Goal: Check status: Check status

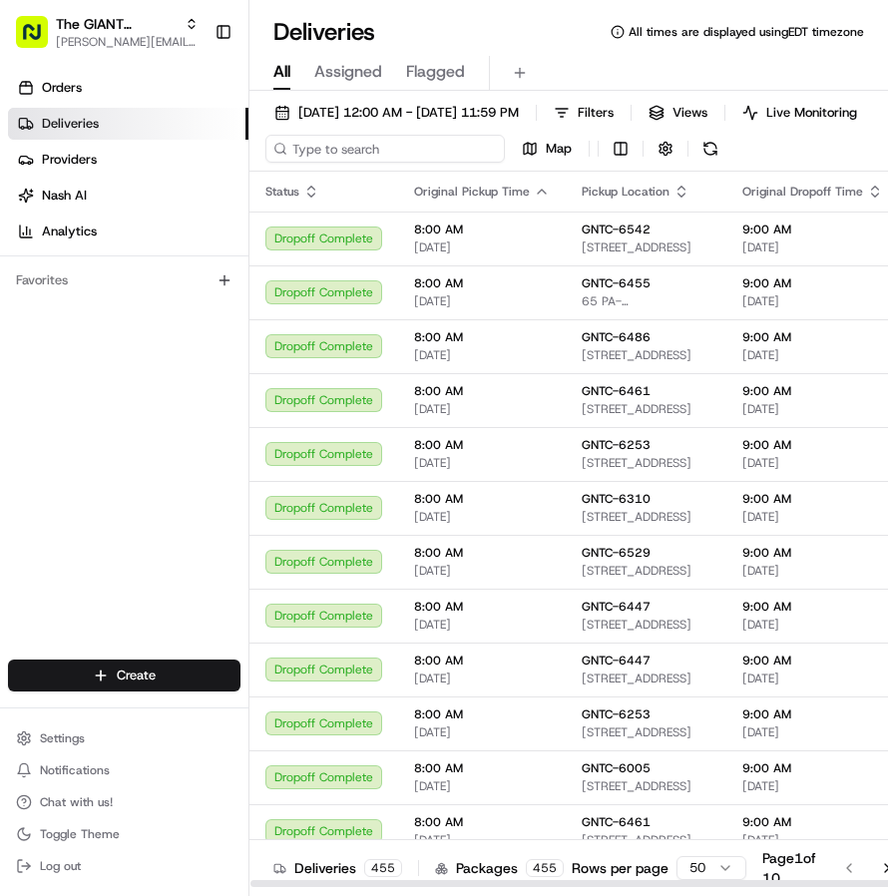
click at [313, 163] on input at bounding box center [384, 149] width 239 height 28
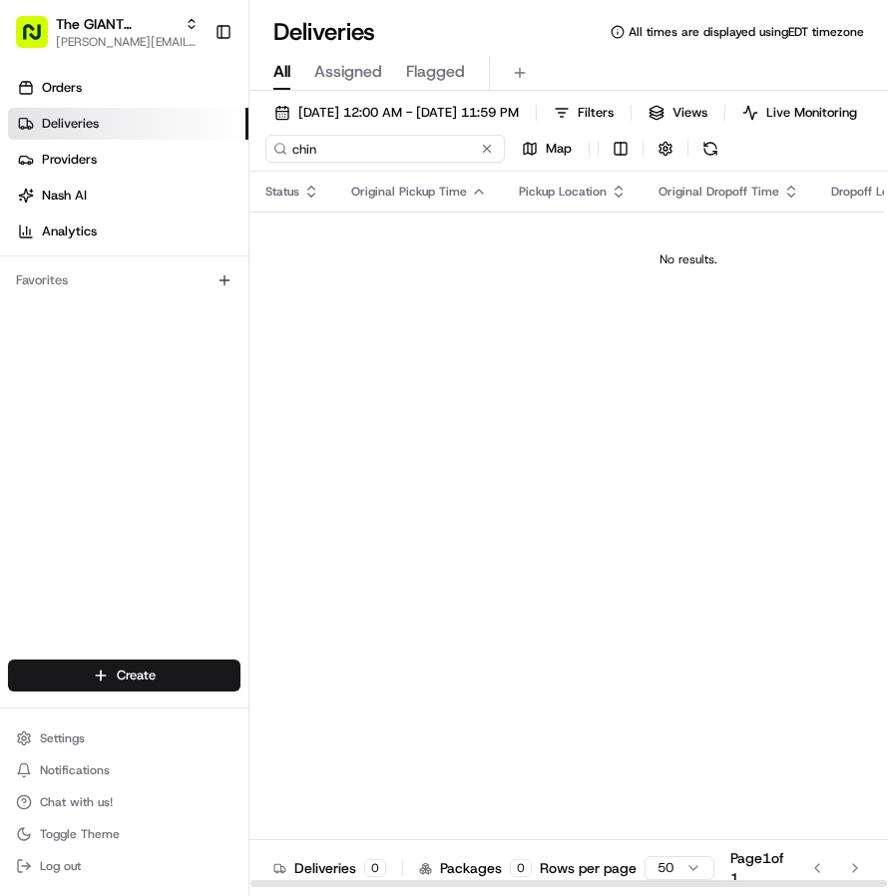
type input "chin"
drag, startPoint x: 284, startPoint y: 167, endPoint x: 208, endPoint y: 166, distance: 75.8
click at [208, 166] on div "The GIANT Company [EMAIL_ADDRESS][DOMAIN_NAME] Toggle Sidebar Orders Deliveries…" at bounding box center [444, 448] width 888 height 896
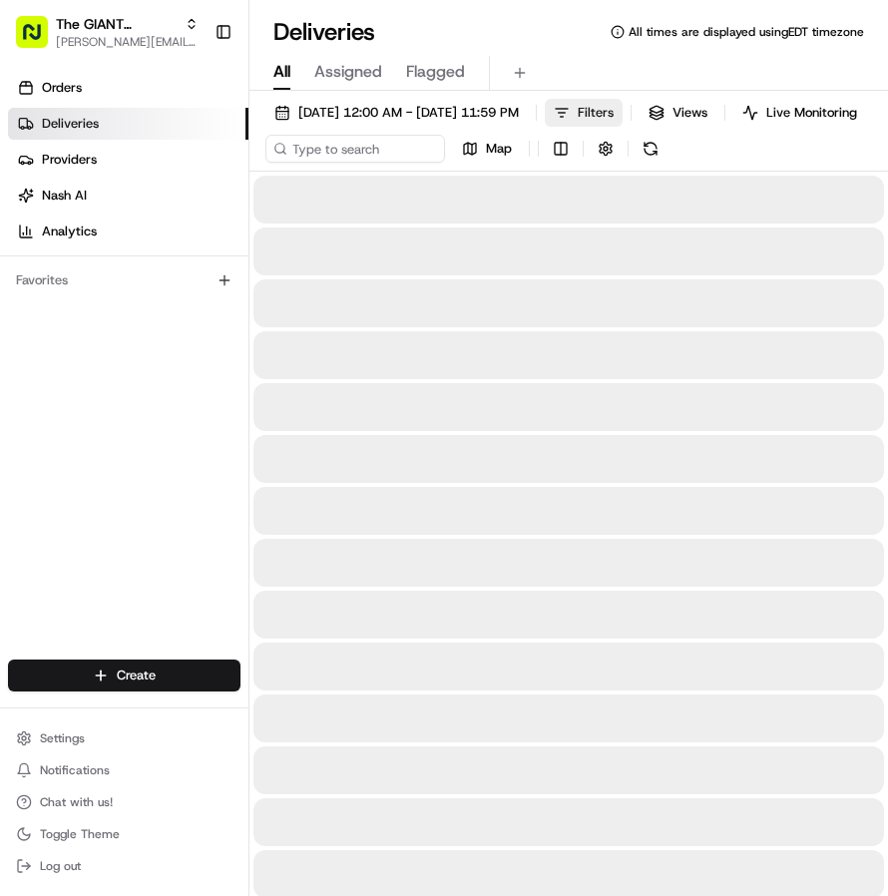
click at [613, 111] on span "Filters" at bounding box center [596, 113] width 36 height 18
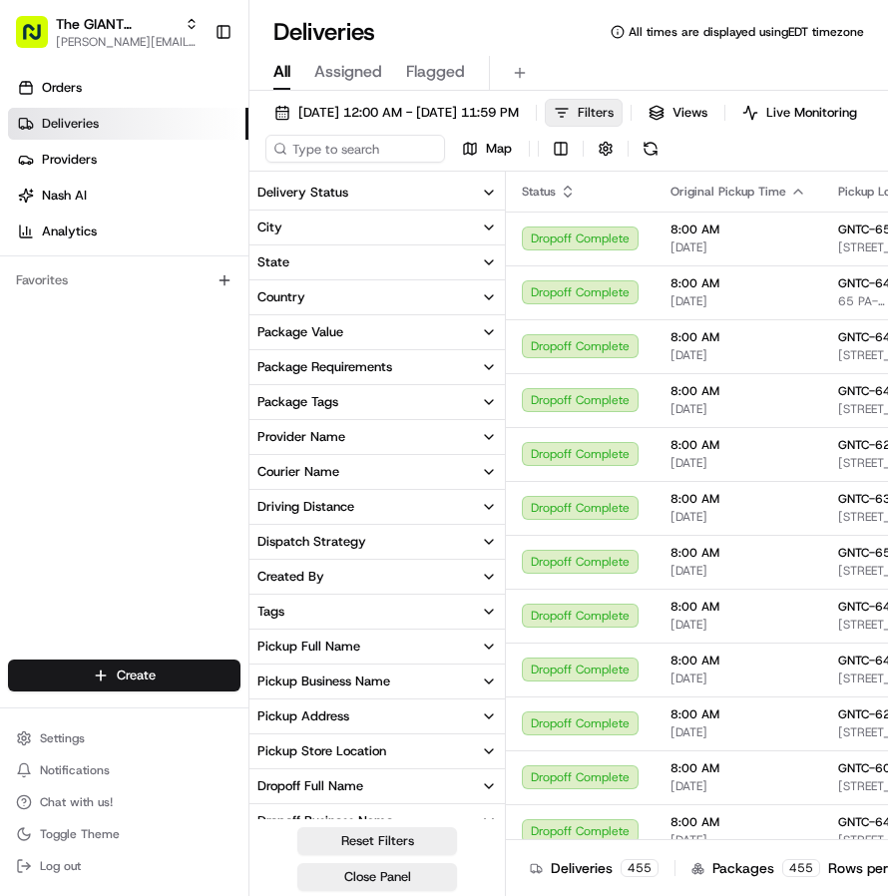
click at [613, 115] on span "Filters" at bounding box center [596, 113] width 36 height 18
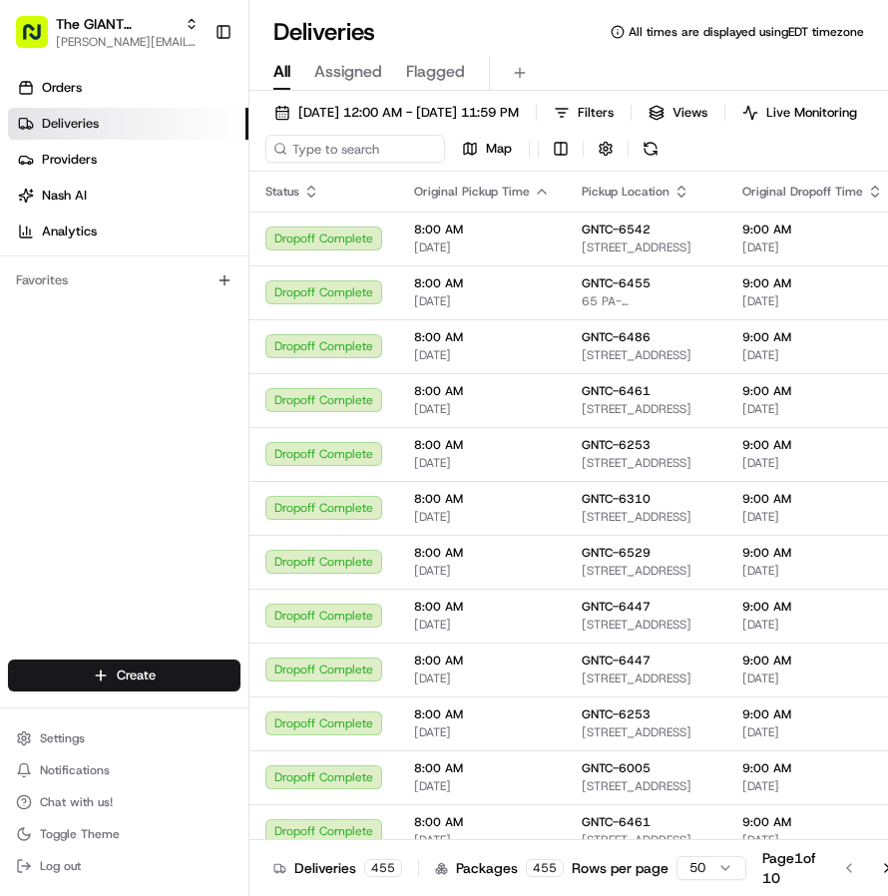
click at [666, 98] on div "[DATE] 12:00 AM - [DATE] 11:59 PM Filters Views Live Monitoring Map Status Orig…" at bounding box center [568, 513] width 638 height 845
click at [613, 104] on span "Filters" at bounding box center [596, 113] width 36 height 18
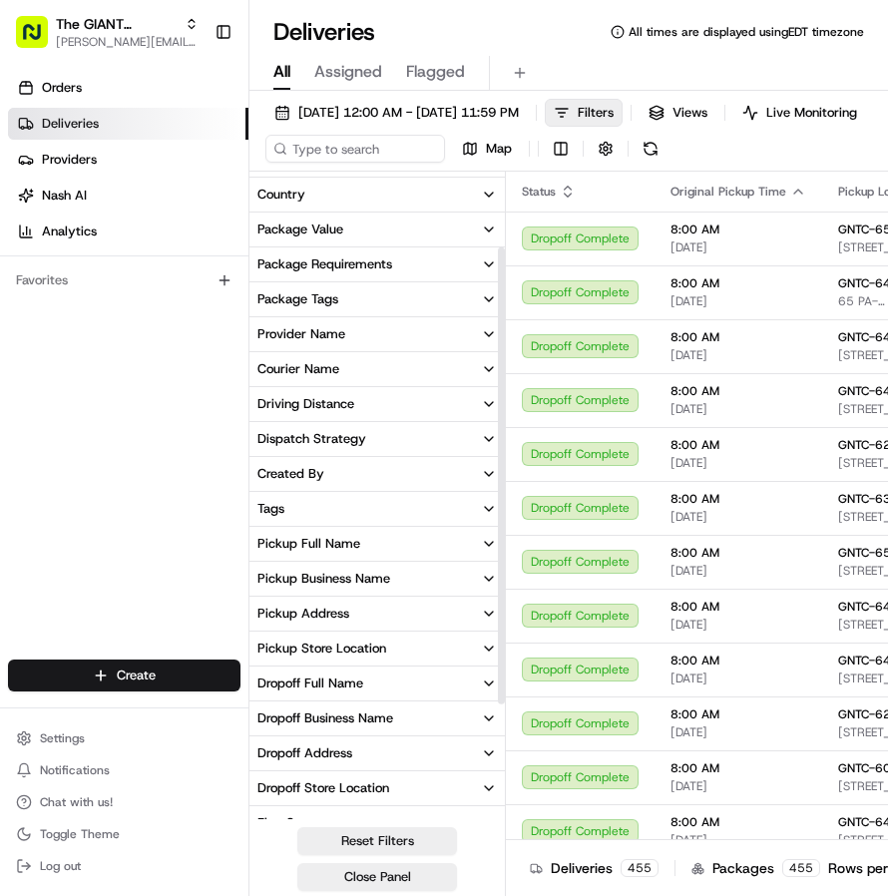
scroll to position [105, 0]
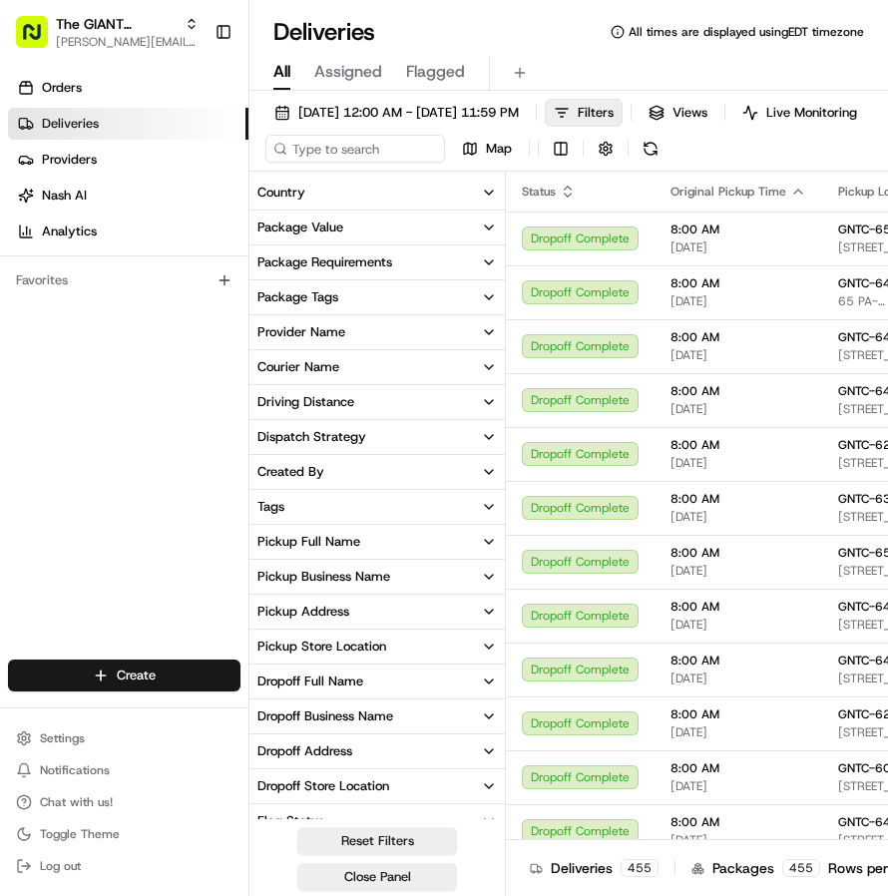
click at [469, 659] on button "Pickup Store Location" at bounding box center [376, 646] width 255 height 34
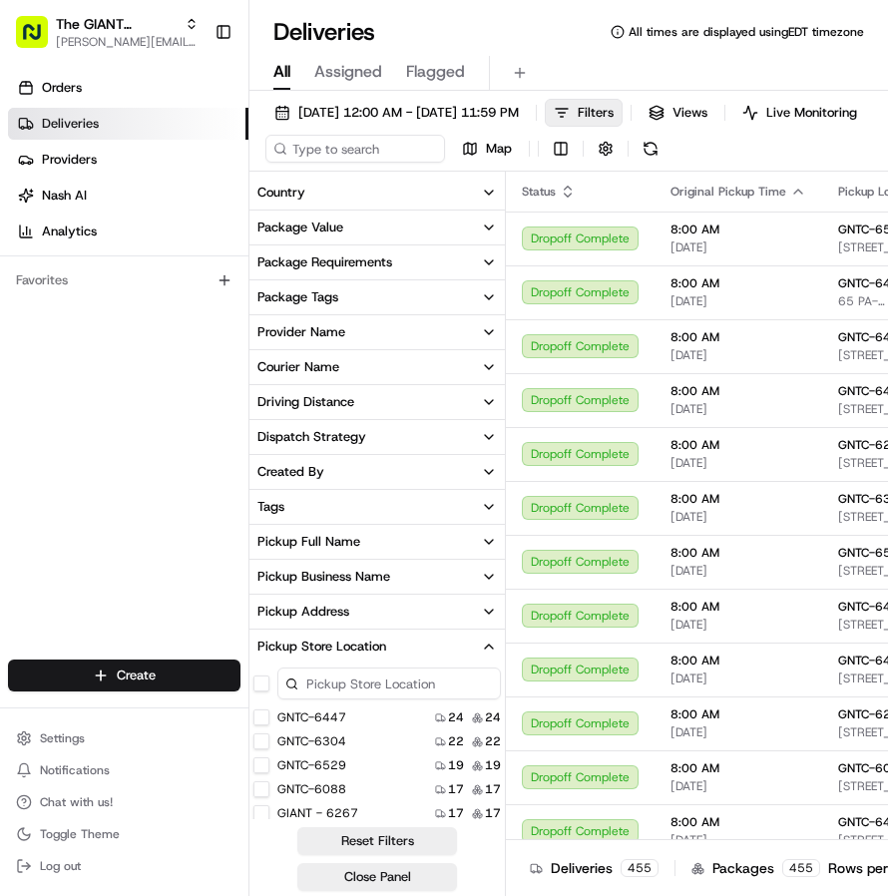
click at [413, 687] on input at bounding box center [388, 683] width 223 height 32
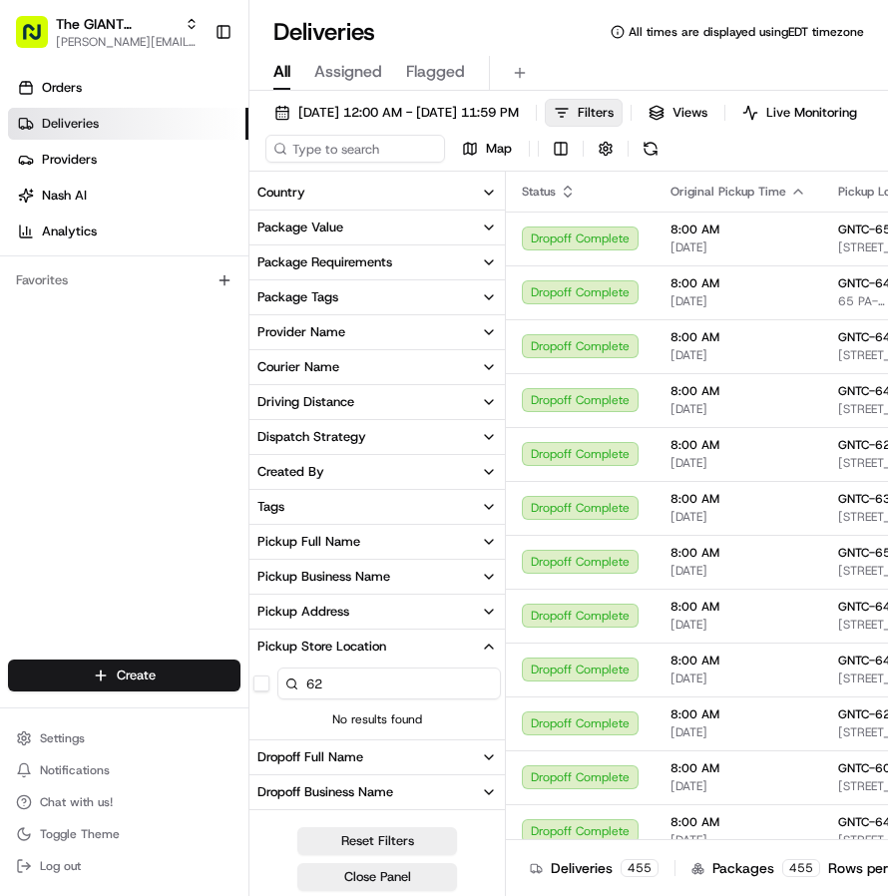
type input "6"
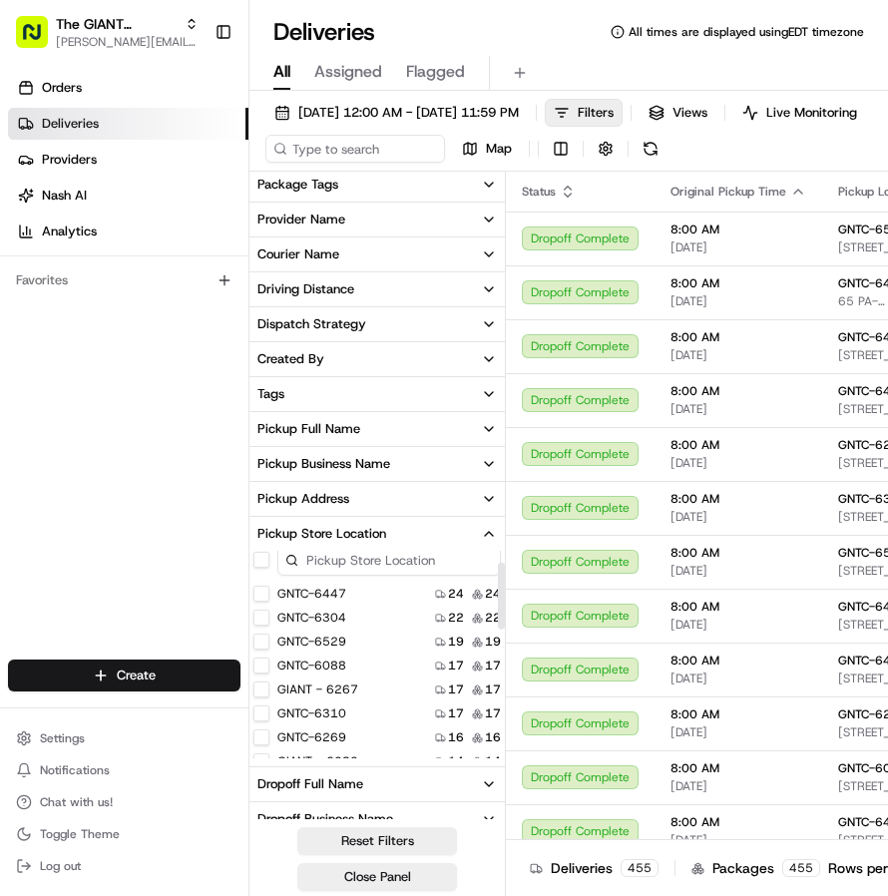
scroll to position [0, 0]
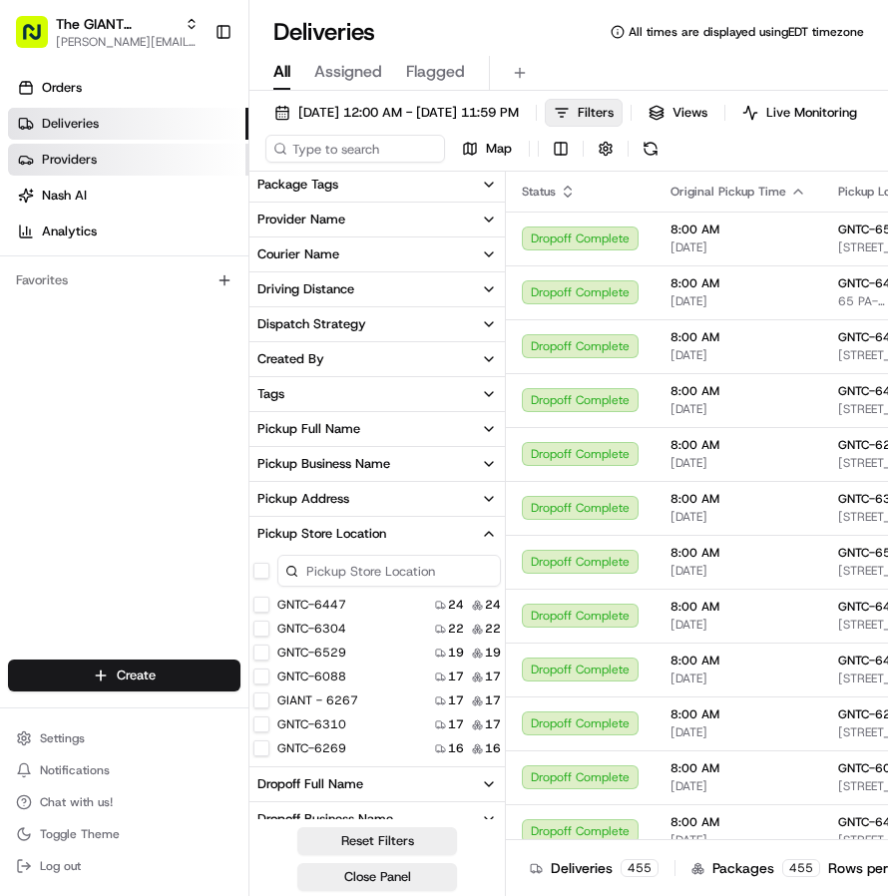
click at [119, 161] on link "Providers" at bounding box center [128, 160] width 240 height 32
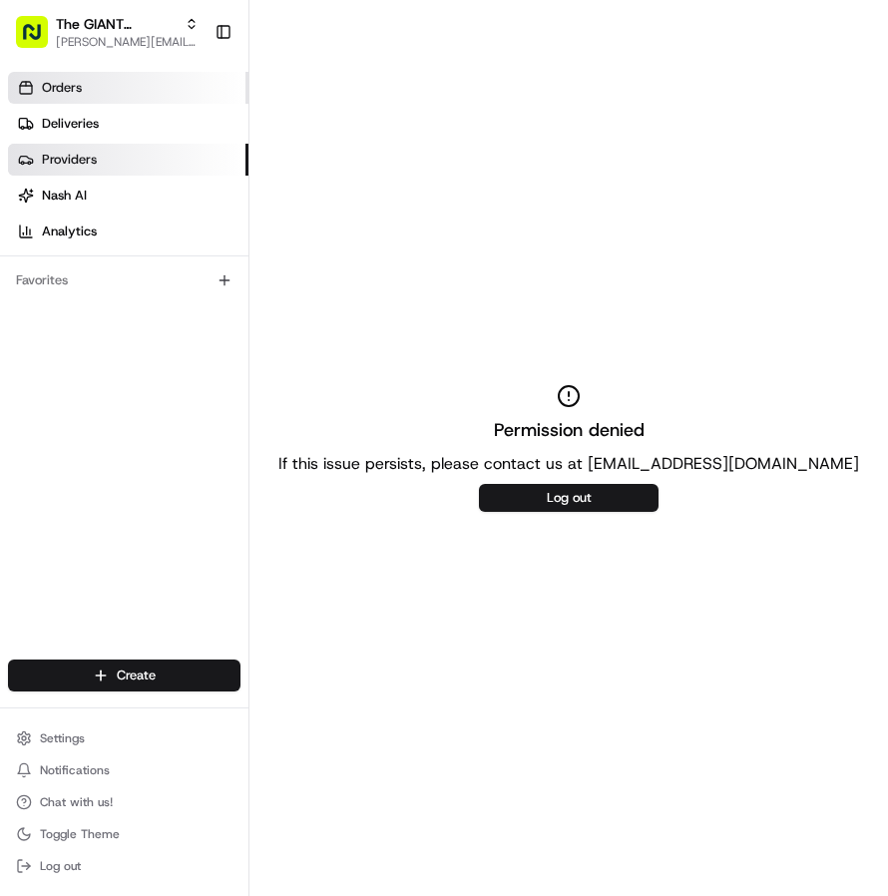
click at [141, 87] on link "Orders" at bounding box center [128, 88] width 240 height 32
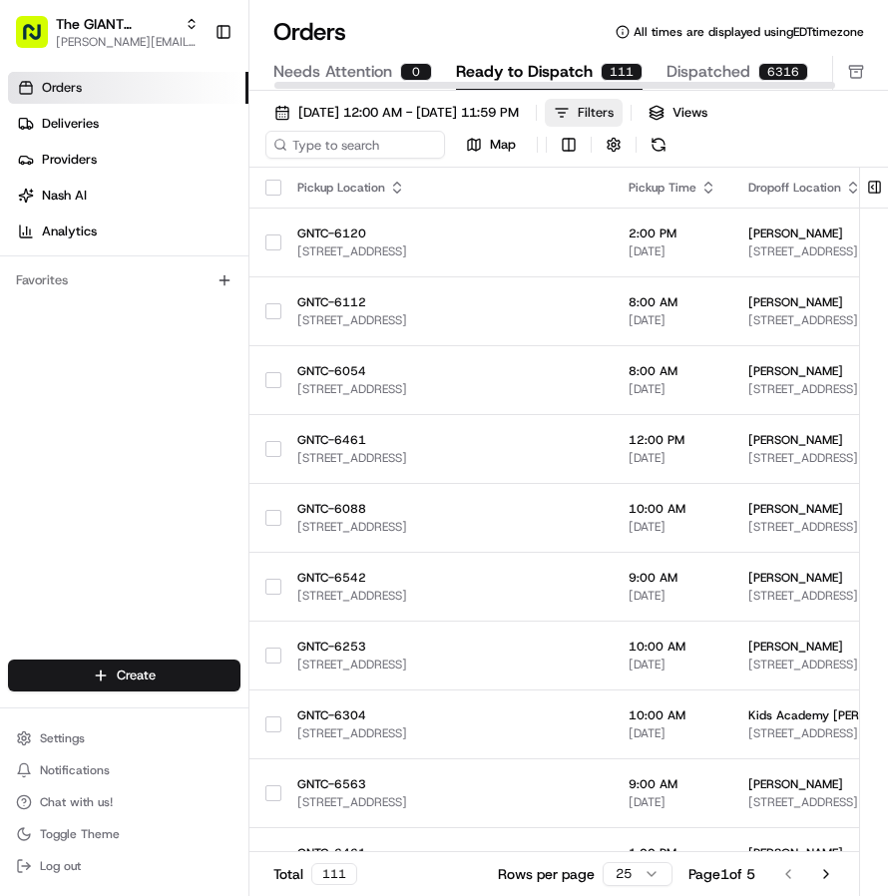
click at [613, 110] on div "Filters" at bounding box center [596, 113] width 36 height 18
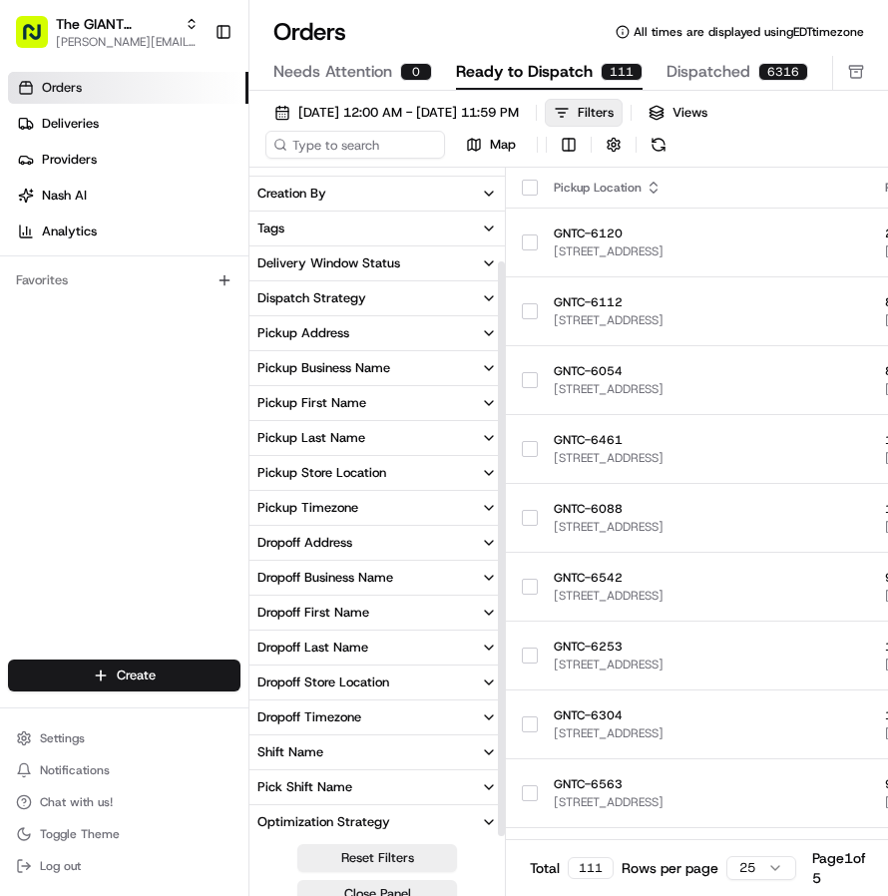
scroll to position [104, 0]
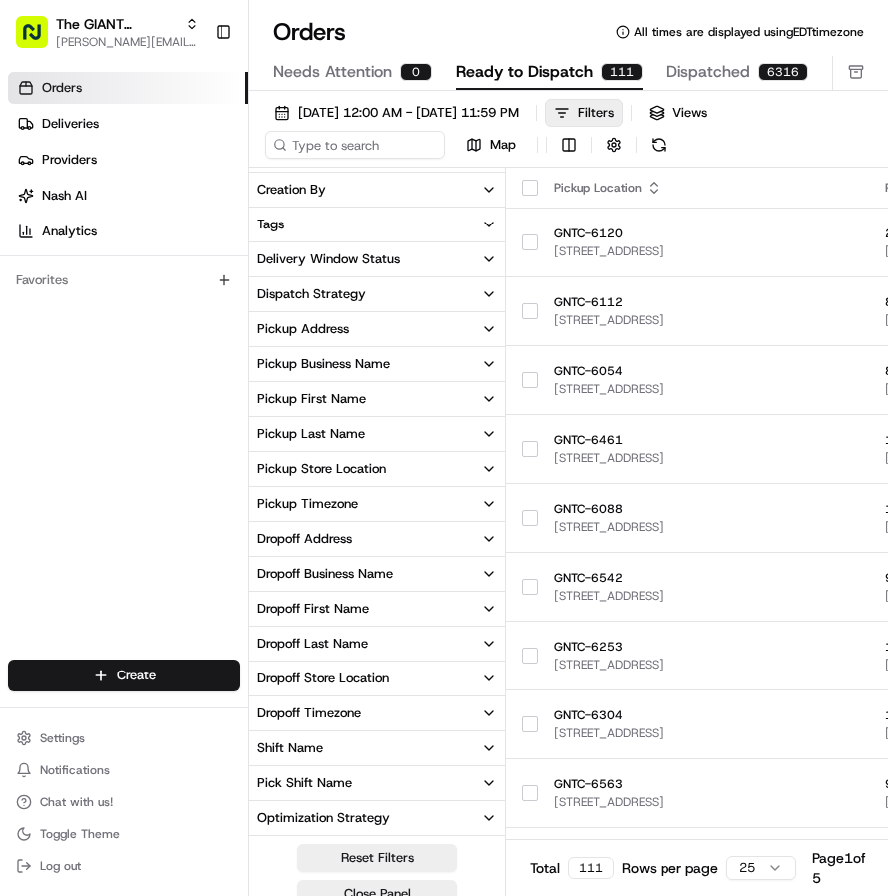
click at [424, 457] on button "Pickup Store Location" at bounding box center [376, 469] width 255 height 34
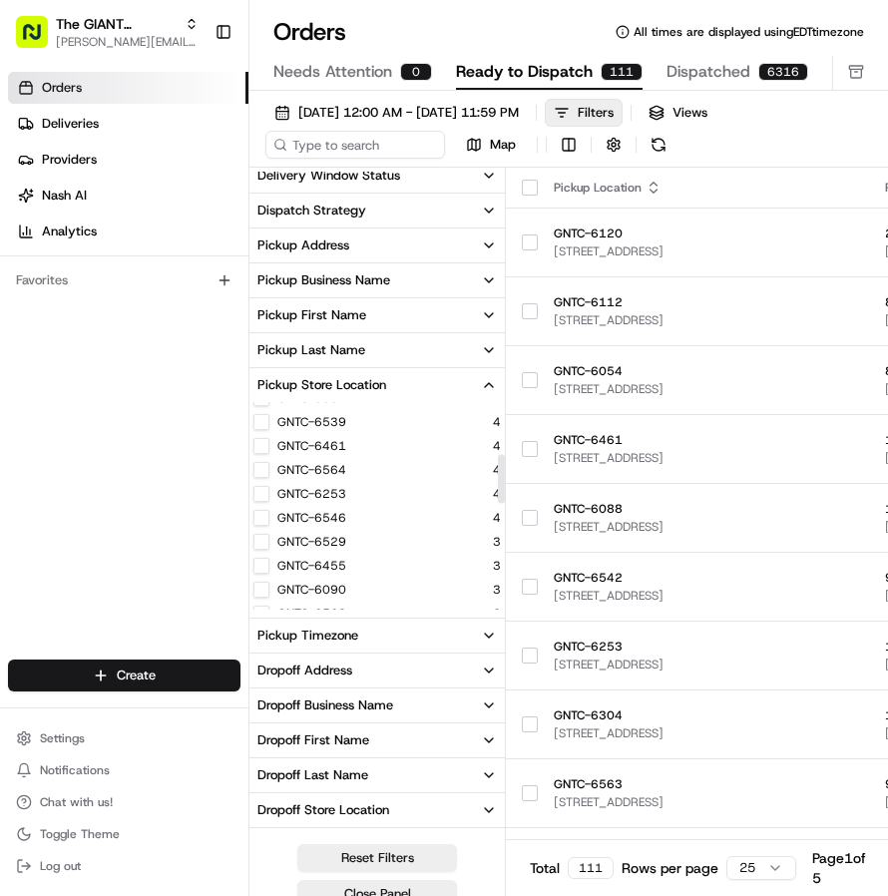
scroll to position [0, 0]
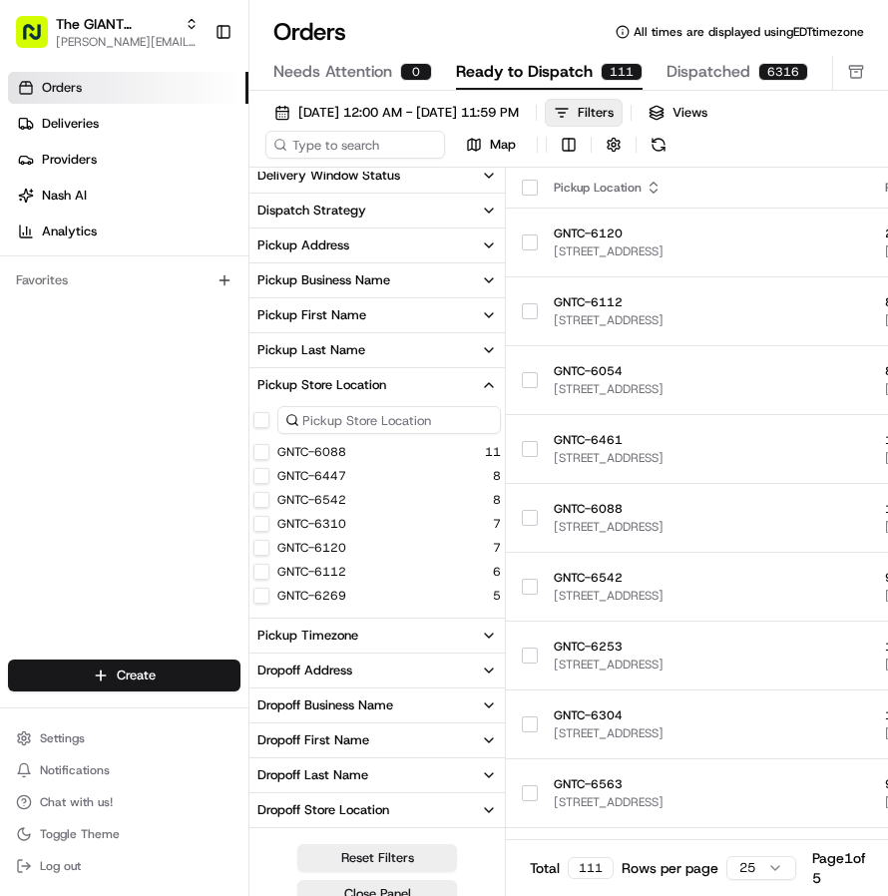
click at [371, 427] on input at bounding box center [388, 420] width 223 height 28
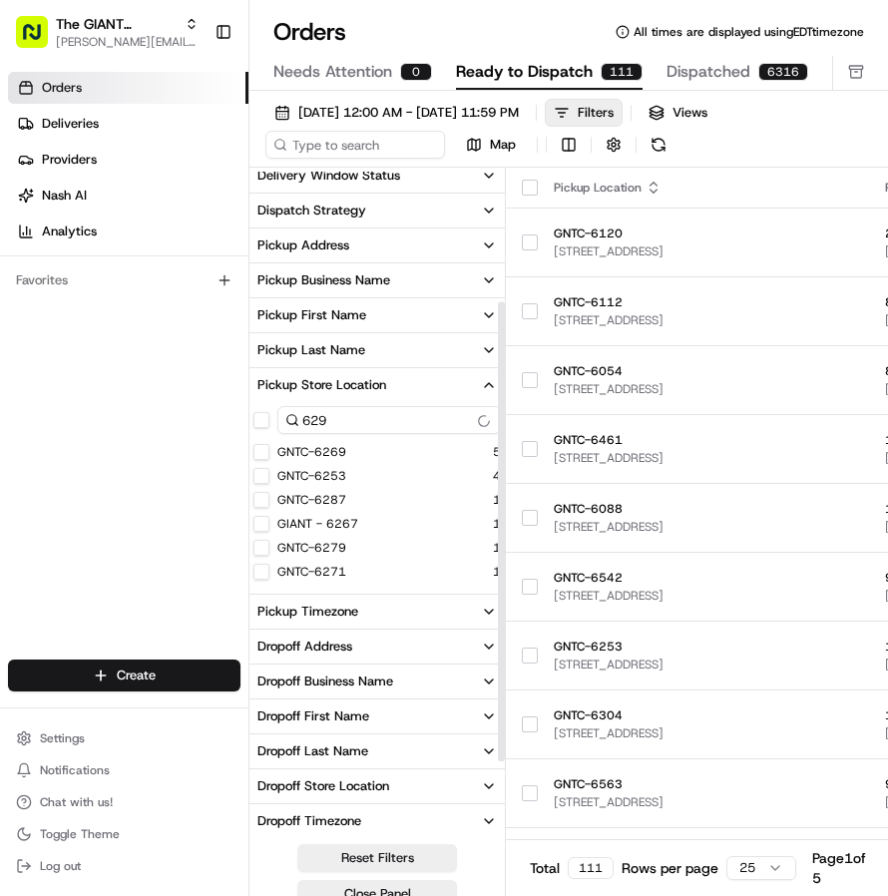
scroll to position [176, 0]
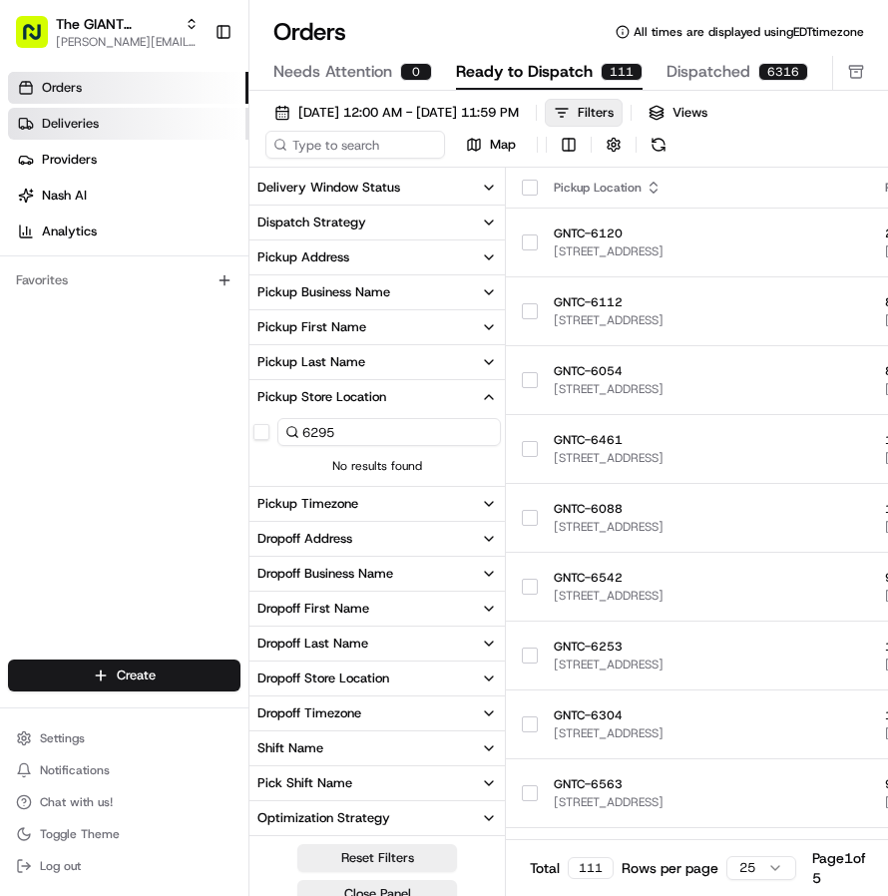
type input "6295"
click at [96, 115] on link "Deliveries" at bounding box center [128, 124] width 240 height 32
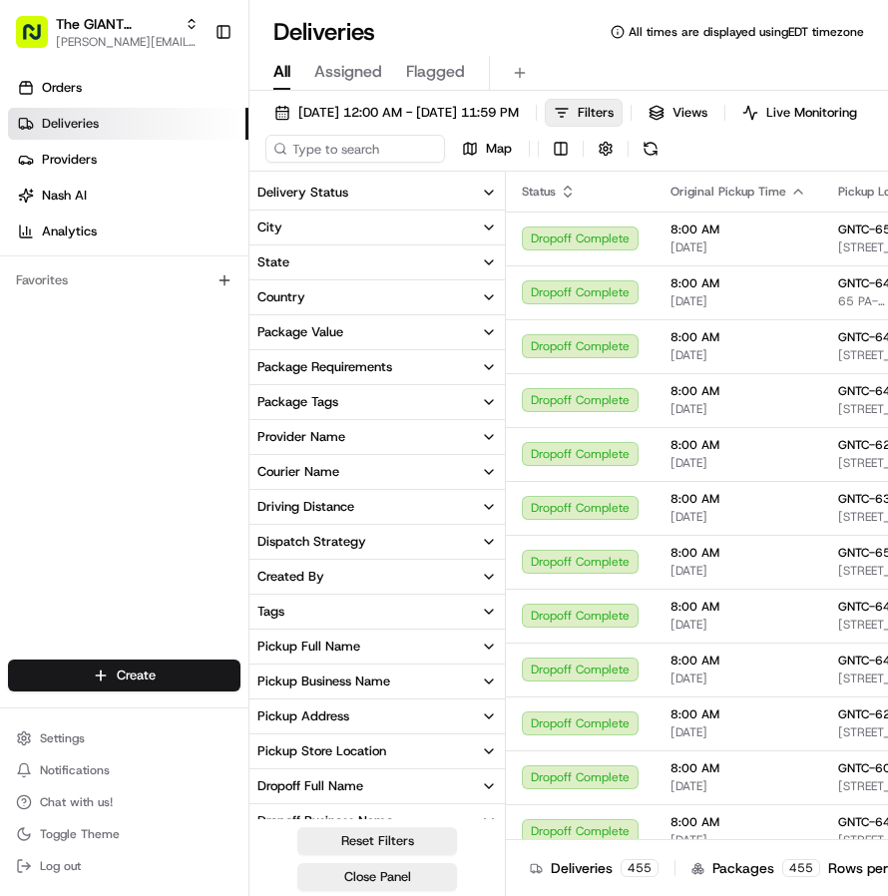
click at [375, 244] on button "City" at bounding box center [376, 227] width 255 height 34
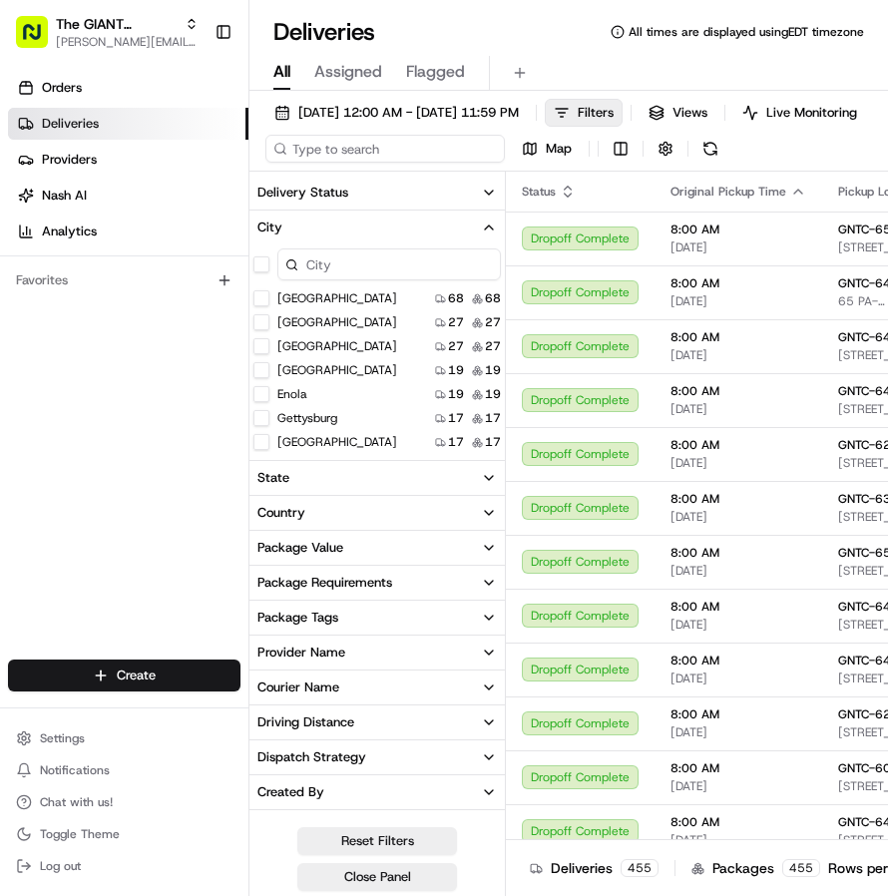
click at [354, 156] on input at bounding box center [384, 149] width 239 height 28
paste input "m70512872"
type input "m70512872"
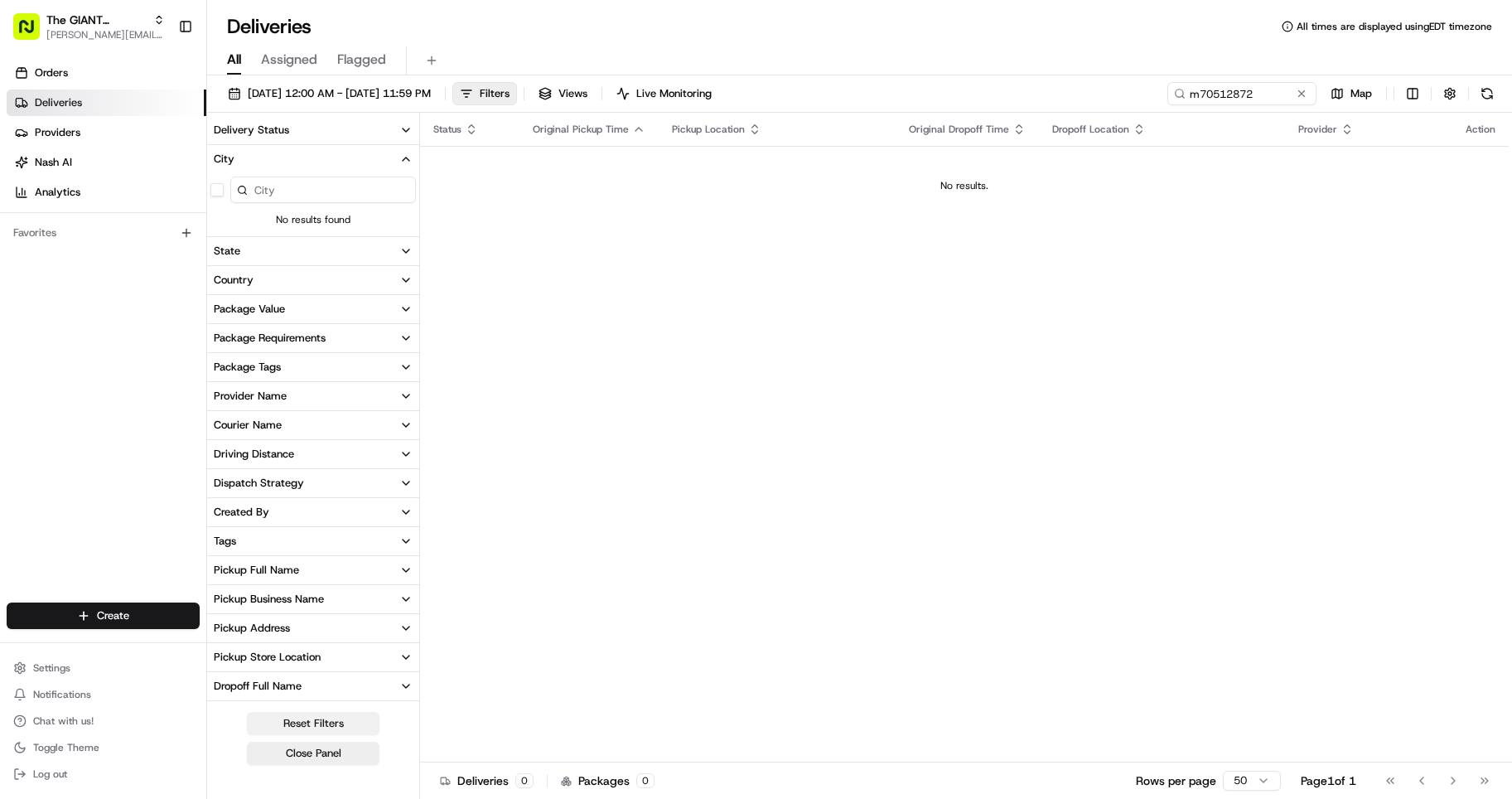
click at [318, 718] on button "Reset Filters" at bounding box center [313, 723] width 133 height 23
click at [320, 727] on button "Reset Filters" at bounding box center [313, 723] width 133 height 23
click at [327, 716] on button "Reset Filters" at bounding box center [313, 723] width 133 height 23
click at [737, 96] on button at bounding box center [1302, 94] width 17 height 17
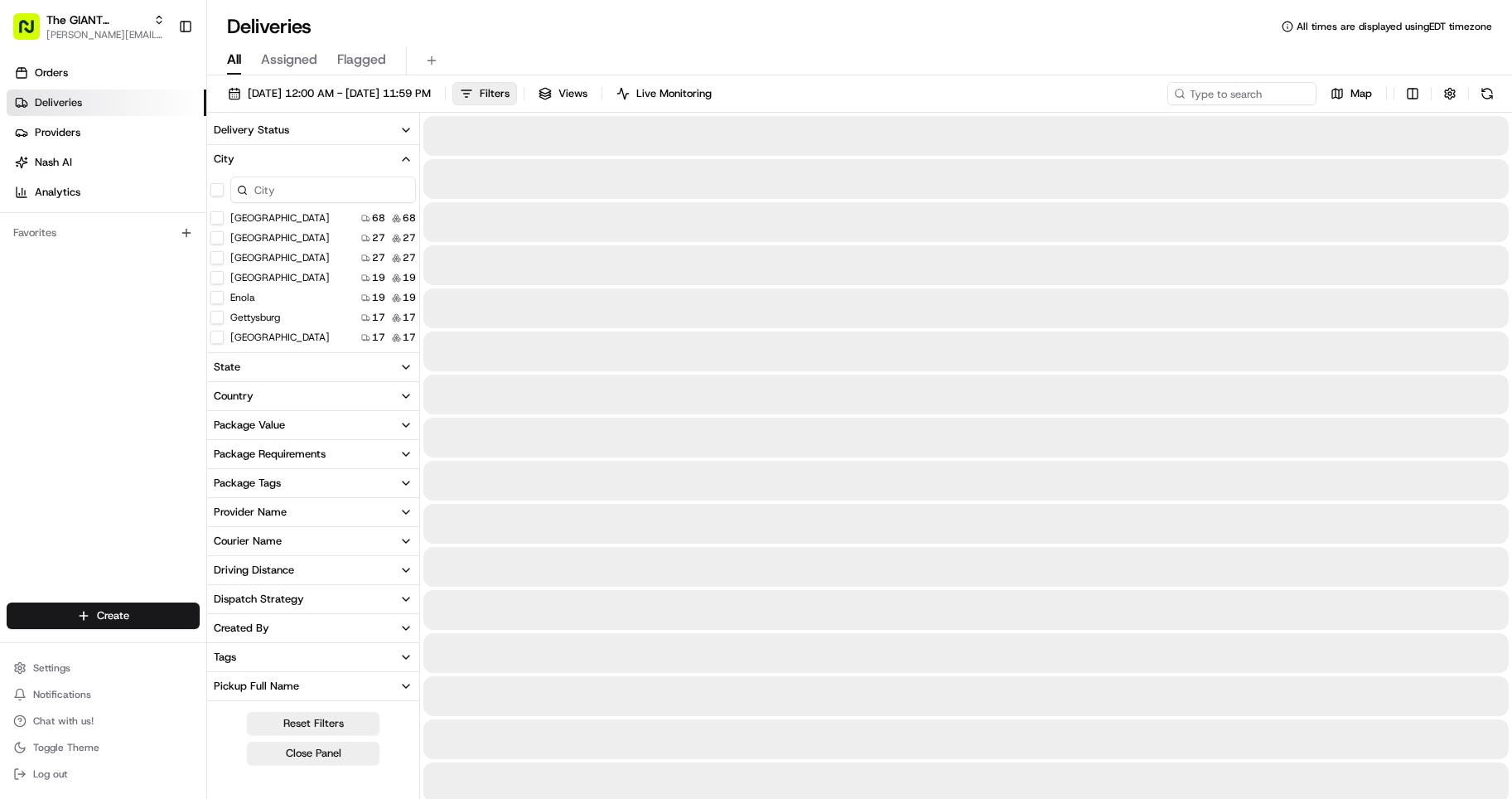
click at [323, 723] on button "Reset Filters" at bounding box center [313, 723] width 133 height 23
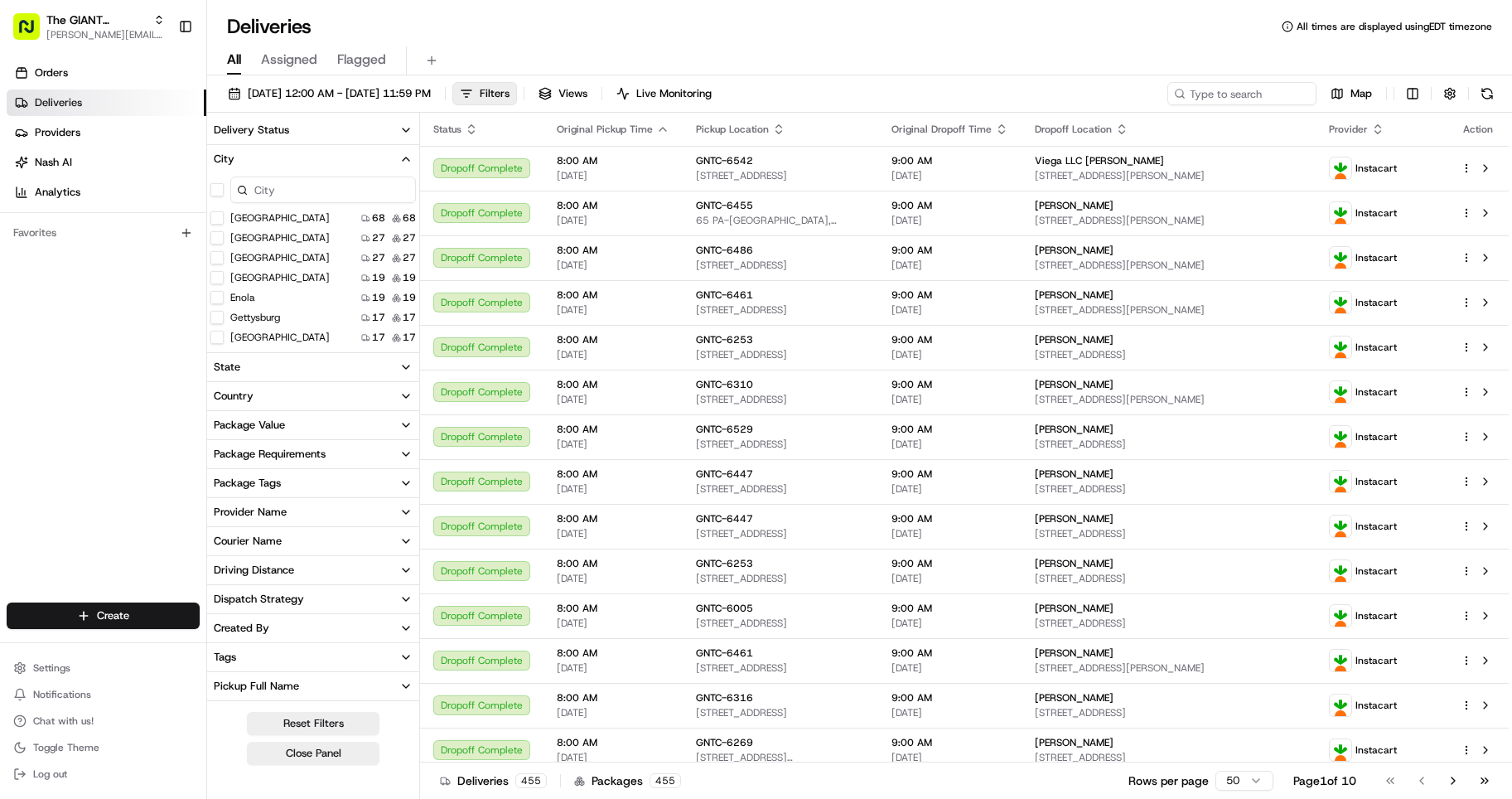
click at [403, 159] on icon "button" at bounding box center [406, 159] width 13 height 13
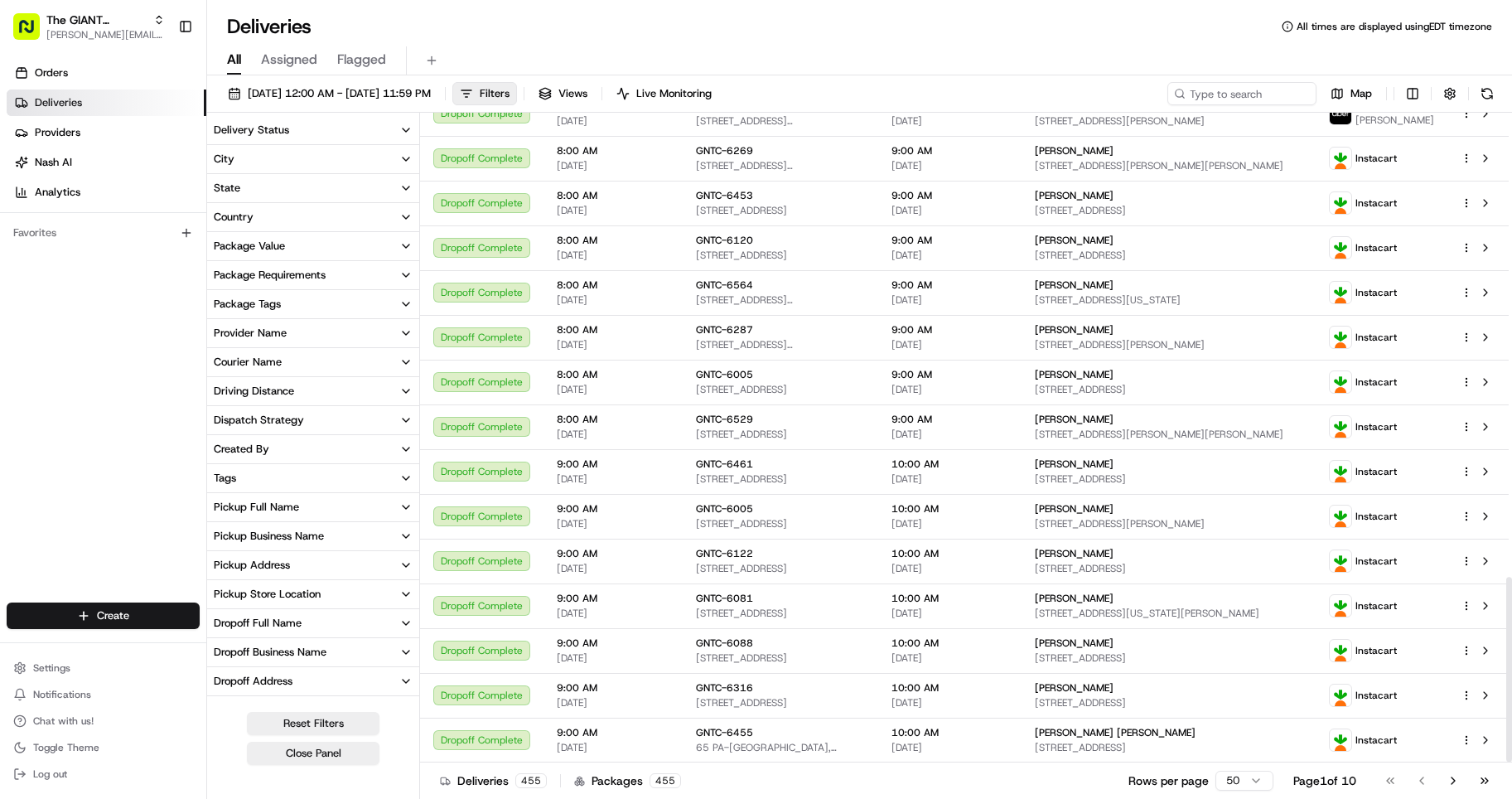
scroll to position [1630, 0]
click at [503, 337] on div "Dropoff Complete" at bounding box center [482, 337] width 97 height 20
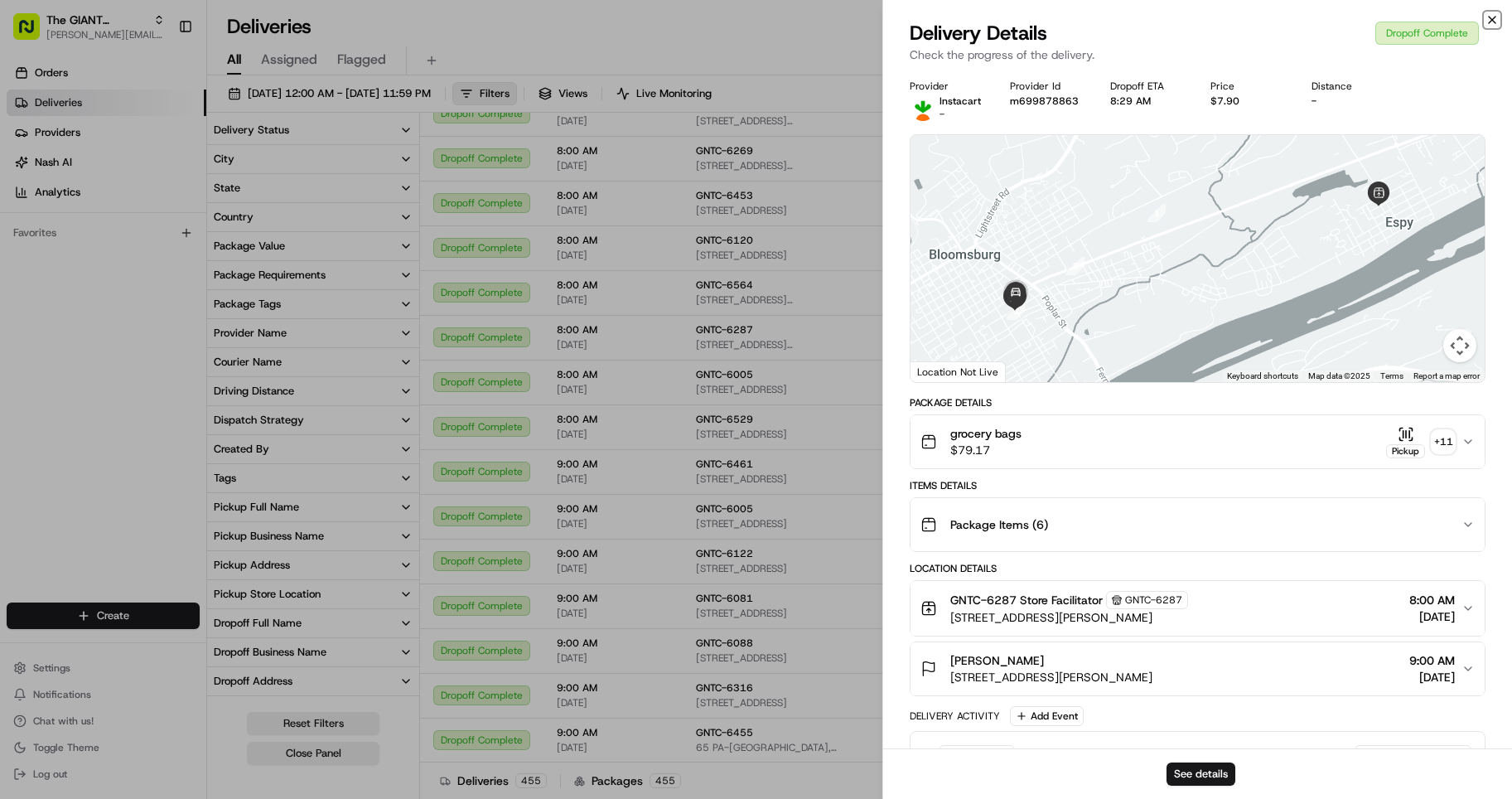
click at [737, 20] on icon "button" at bounding box center [1492, 20] width 13 height 13
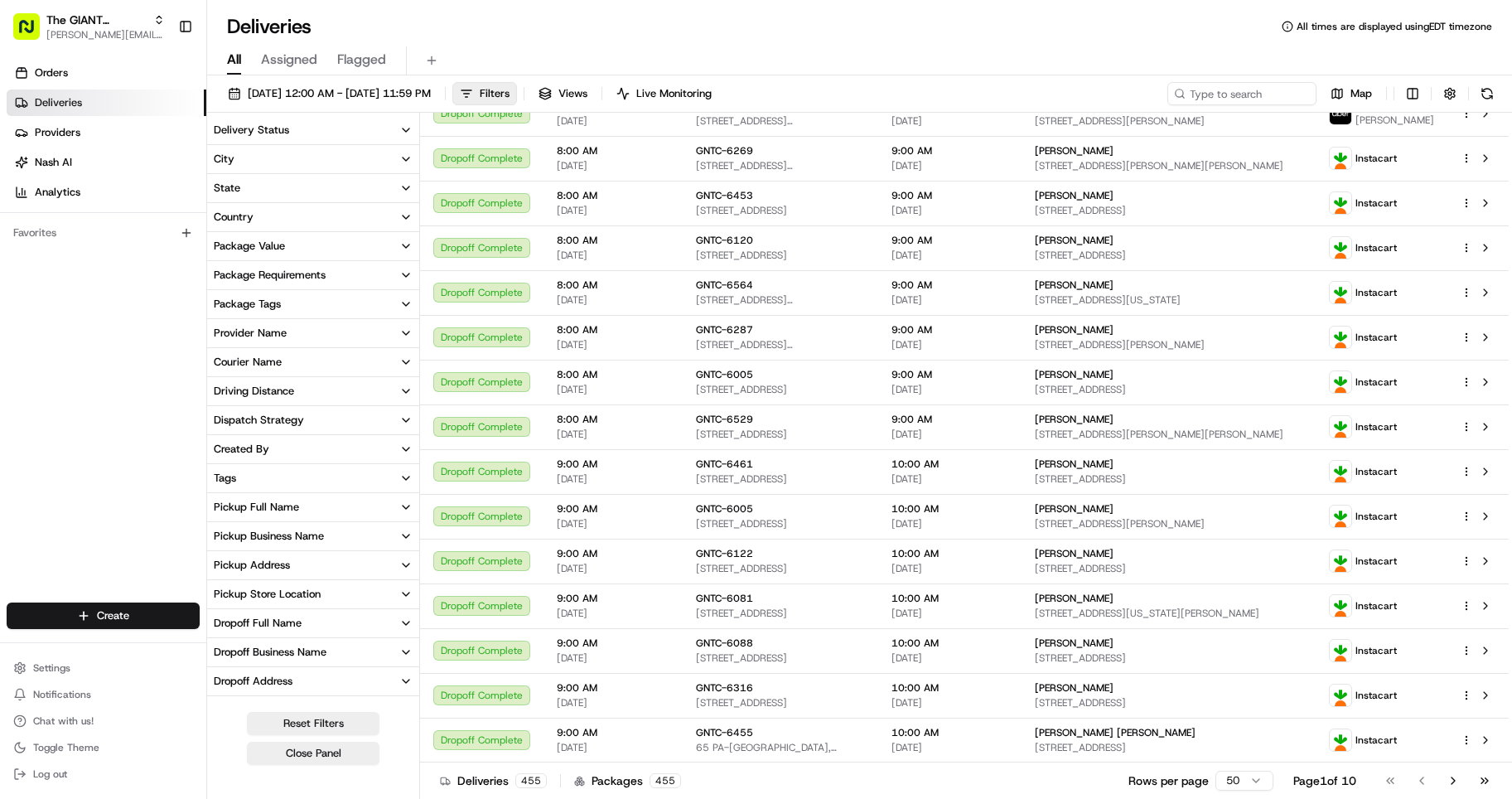
click at [323, 557] on button "Pickup Address" at bounding box center [312, 565] width 212 height 28
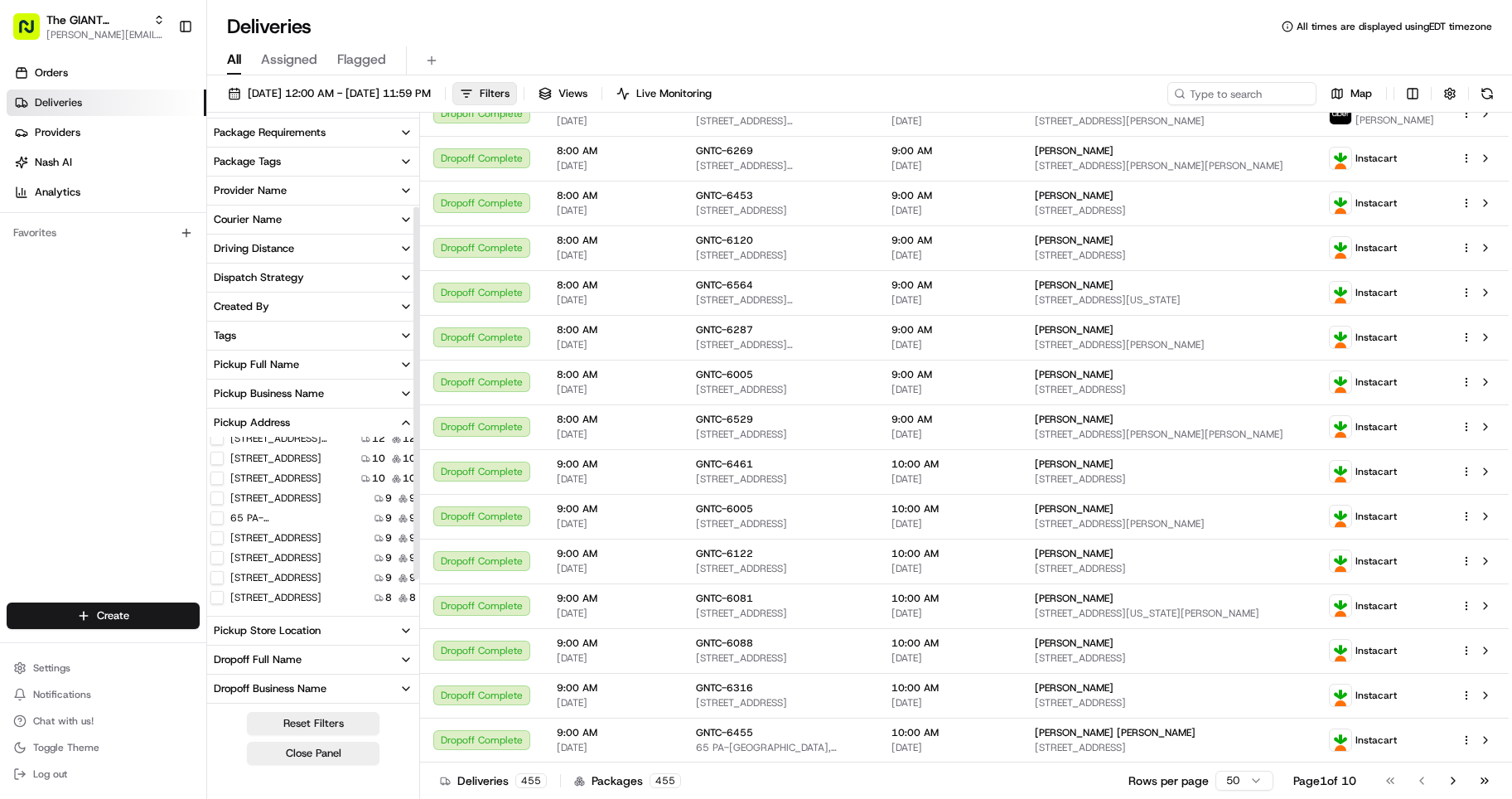
scroll to position [145, 0]
click at [377, 412] on button "Pickup Address" at bounding box center [312, 421] width 212 height 28
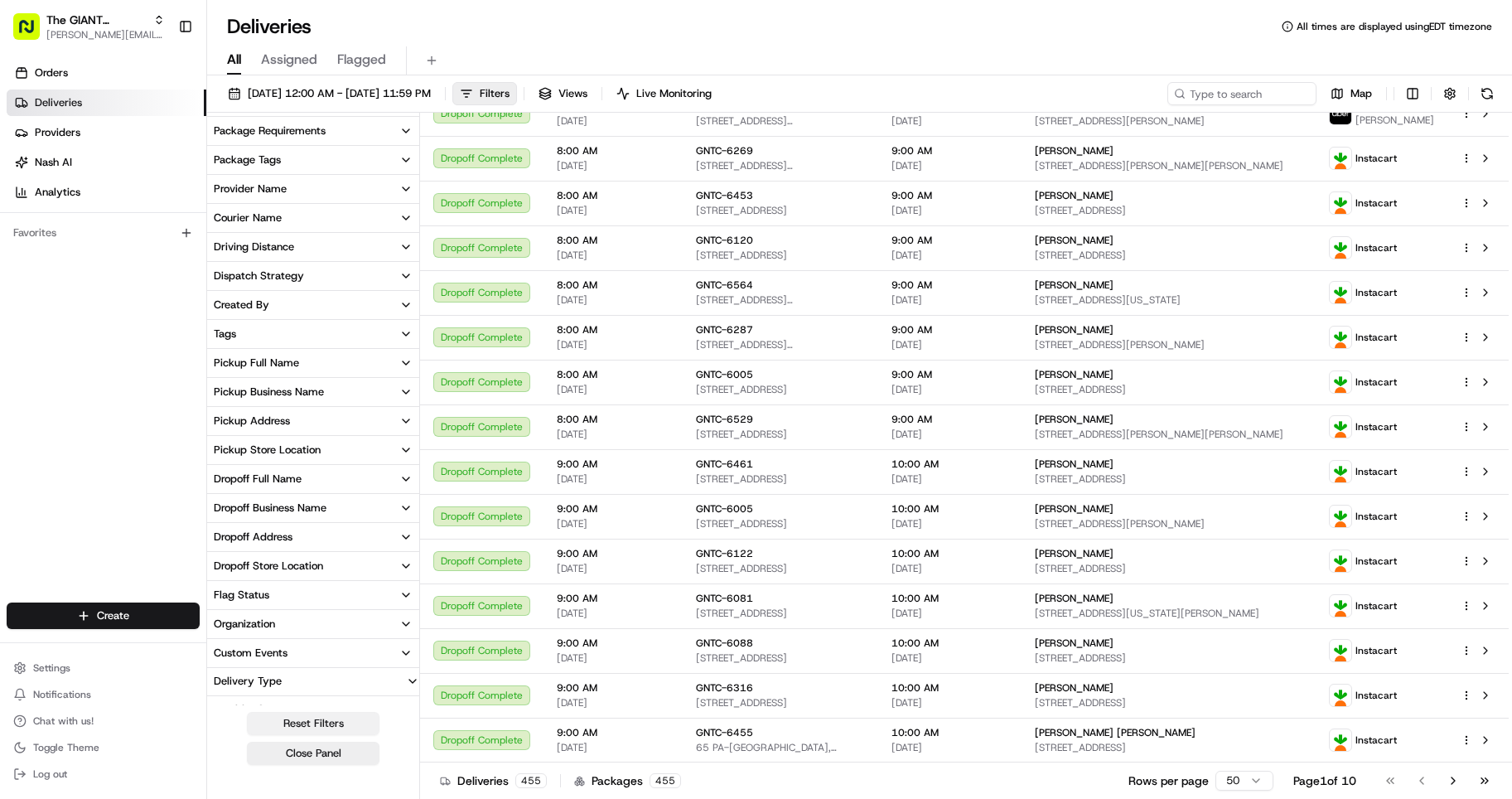
click at [300, 720] on button "Reset Filters" at bounding box center [313, 723] width 133 height 23
click at [294, 743] on button "Close Panel" at bounding box center [313, 753] width 133 height 23
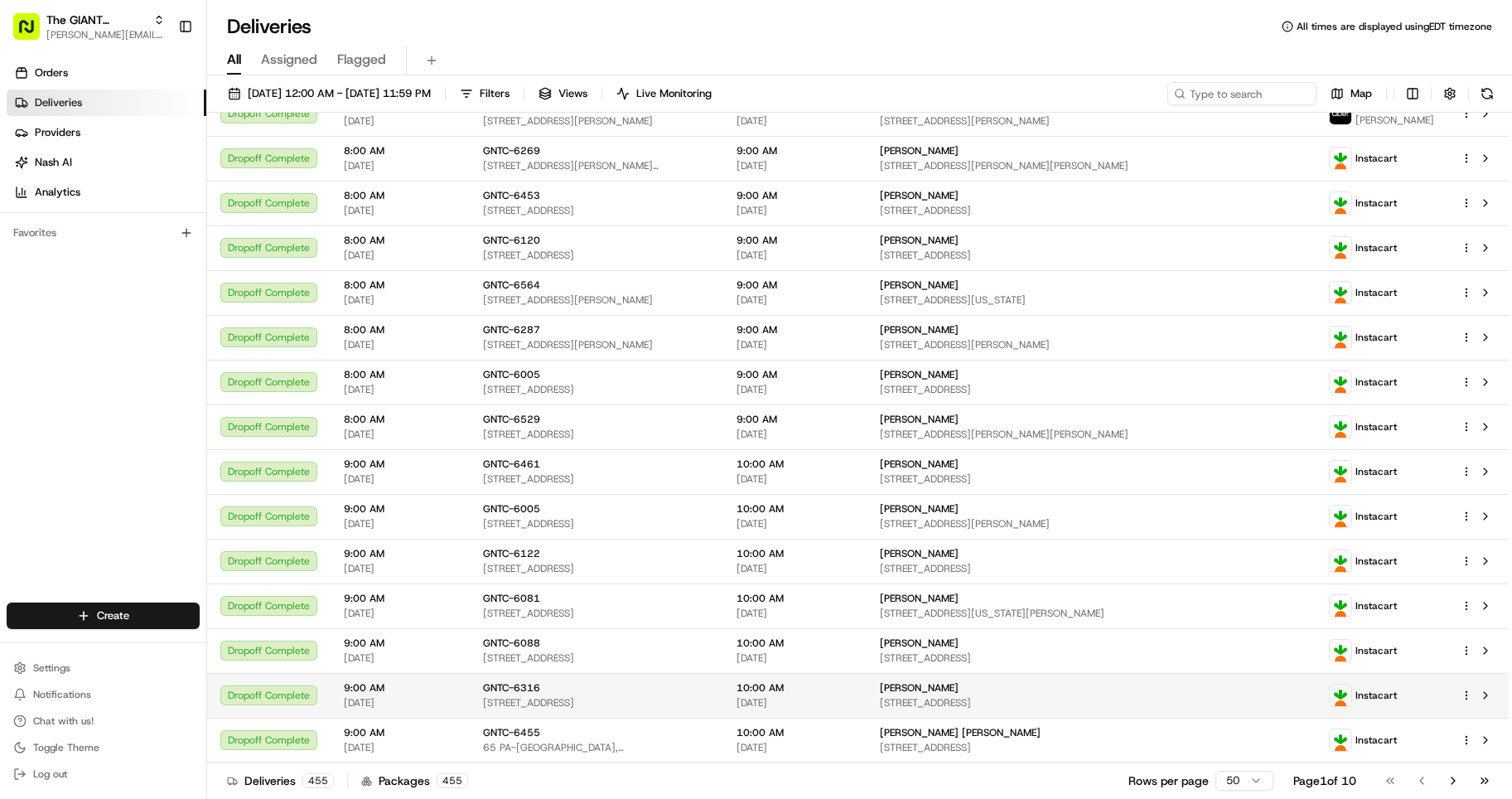
scroll to position [1620, 0]
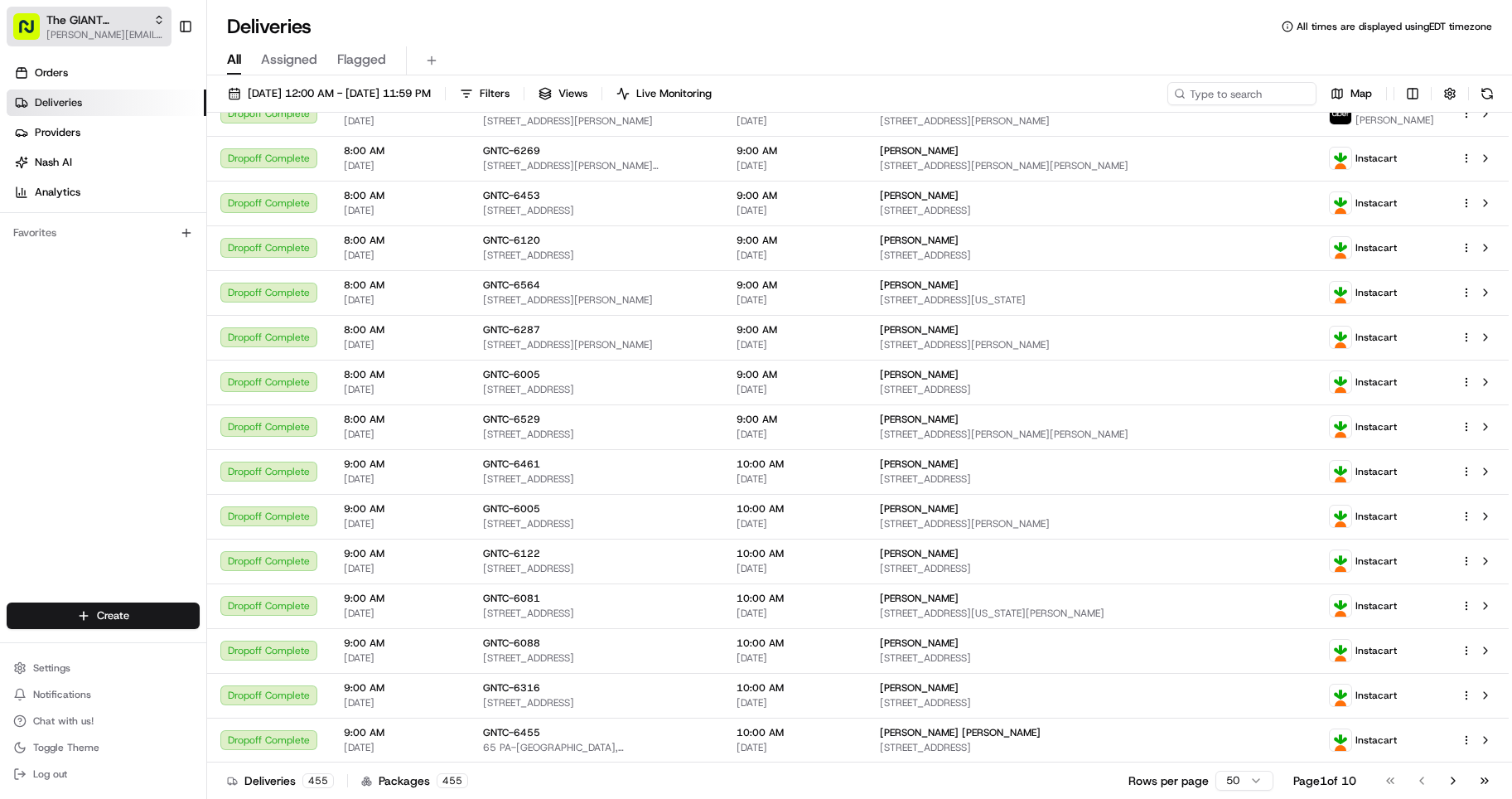
click at [119, 27] on span "The GIANT Company" at bounding box center [96, 20] width 101 height 17
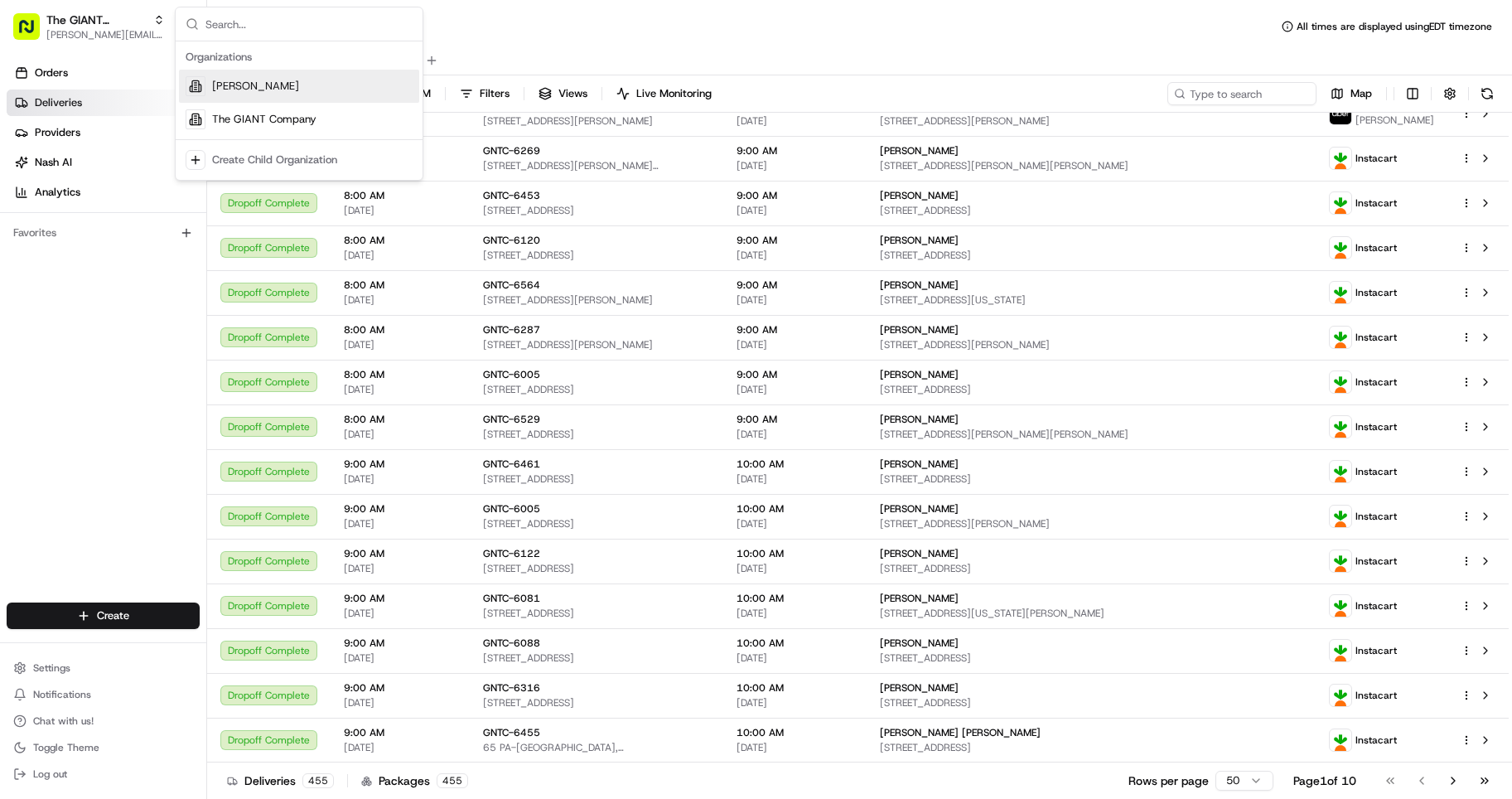
click at [228, 81] on span "[PERSON_NAME]" at bounding box center [255, 86] width 87 height 15
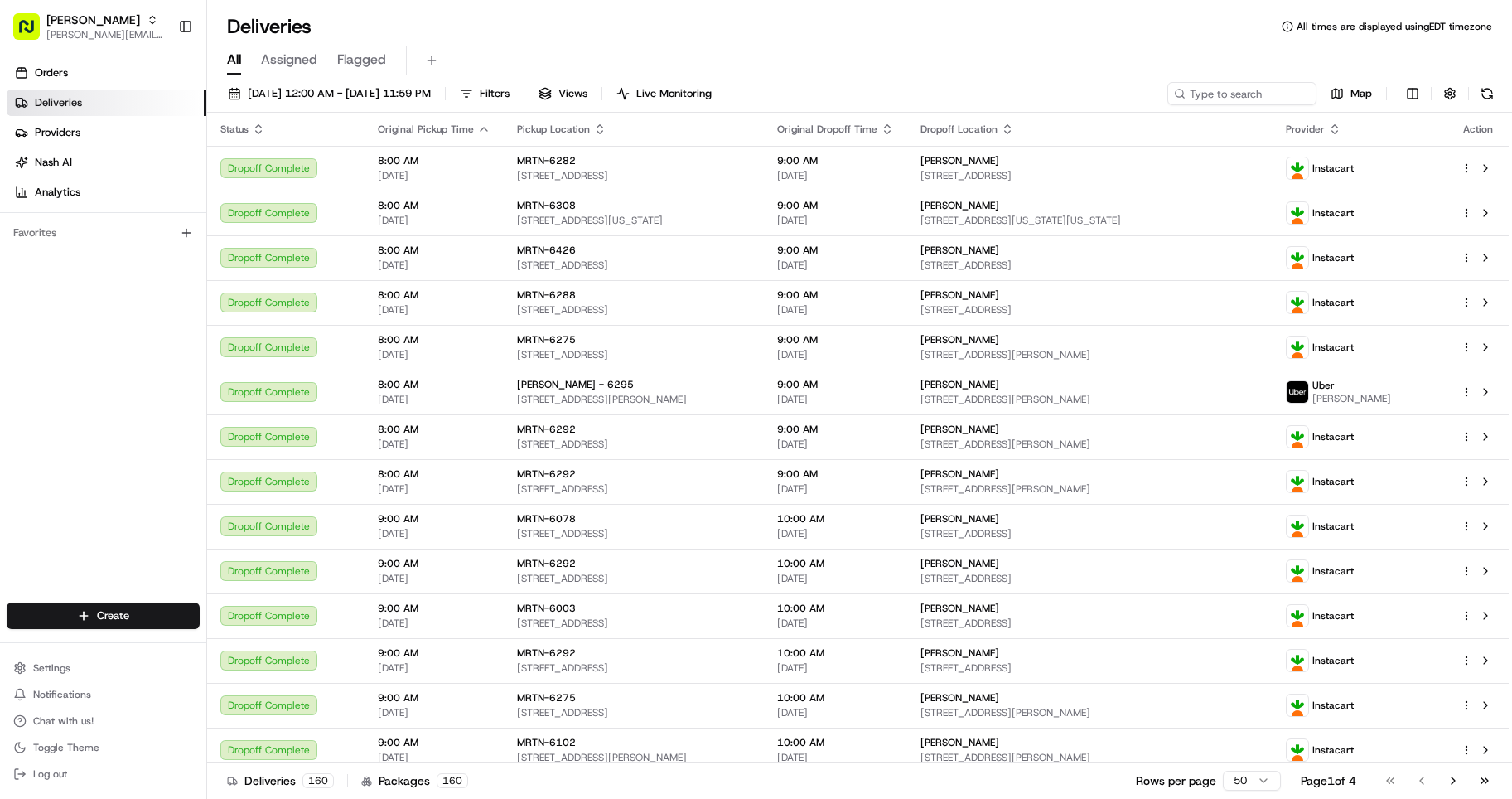
click at [179, 105] on link "Deliveries" at bounding box center [106, 103] width 199 height 27
click at [509, 91] on span "Filters" at bounding box center [495, 94] width 30 height 15
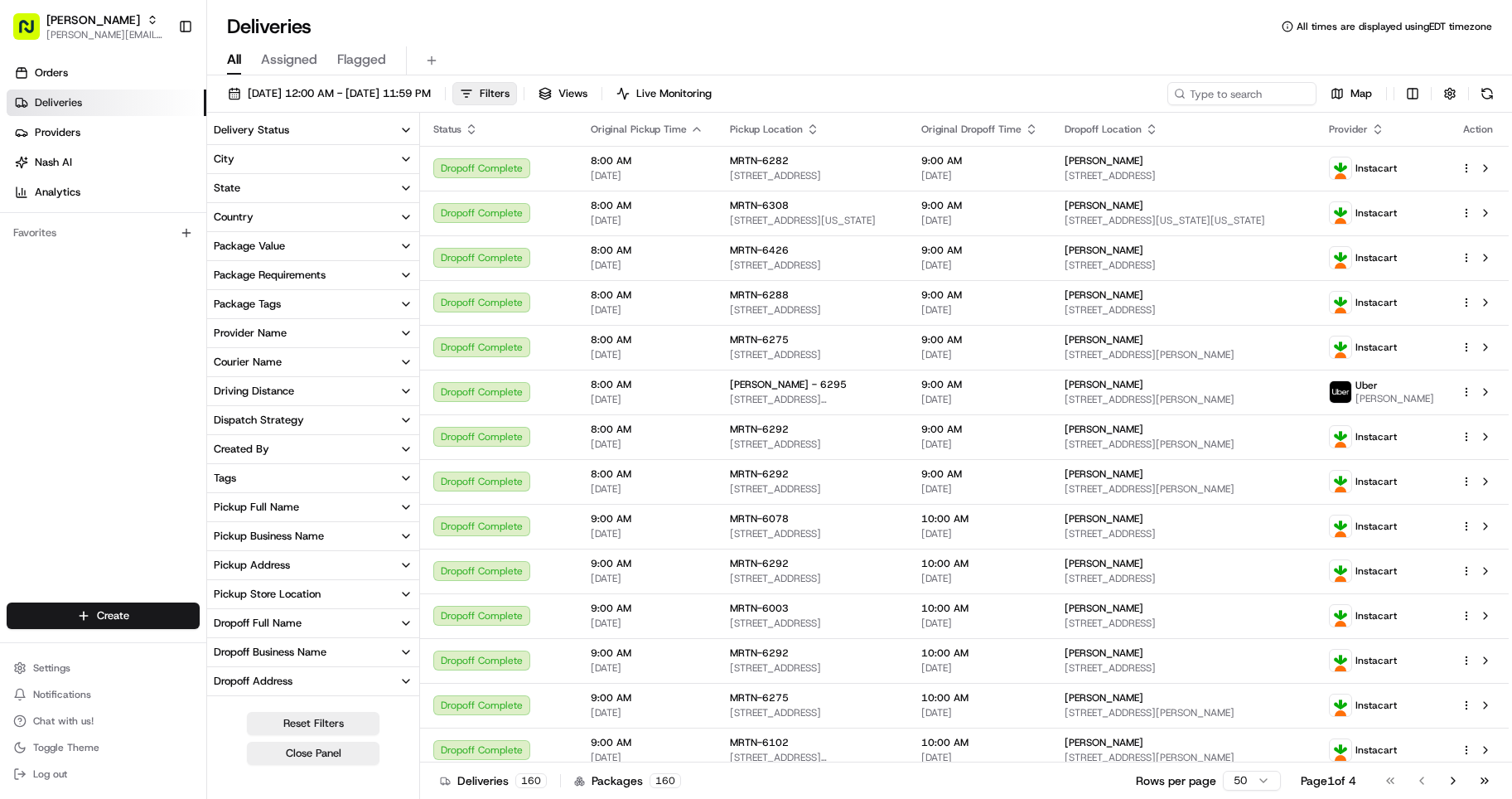
click at [320, 566] on button "Pickup Address" at bounding box center [312, 565] width 212 height 28
click at [319, 574] on button "Pickup Address" at bounding box center [312, 565] width 212 height 28
click at [314, 599] on div "Pickup Store Location" at bounding box center [267, 594] width 107 height 15
click at [223, 665] on div "[PERSON_NAME] - 6295" at bounding box center [278, 668] width 137 height 13
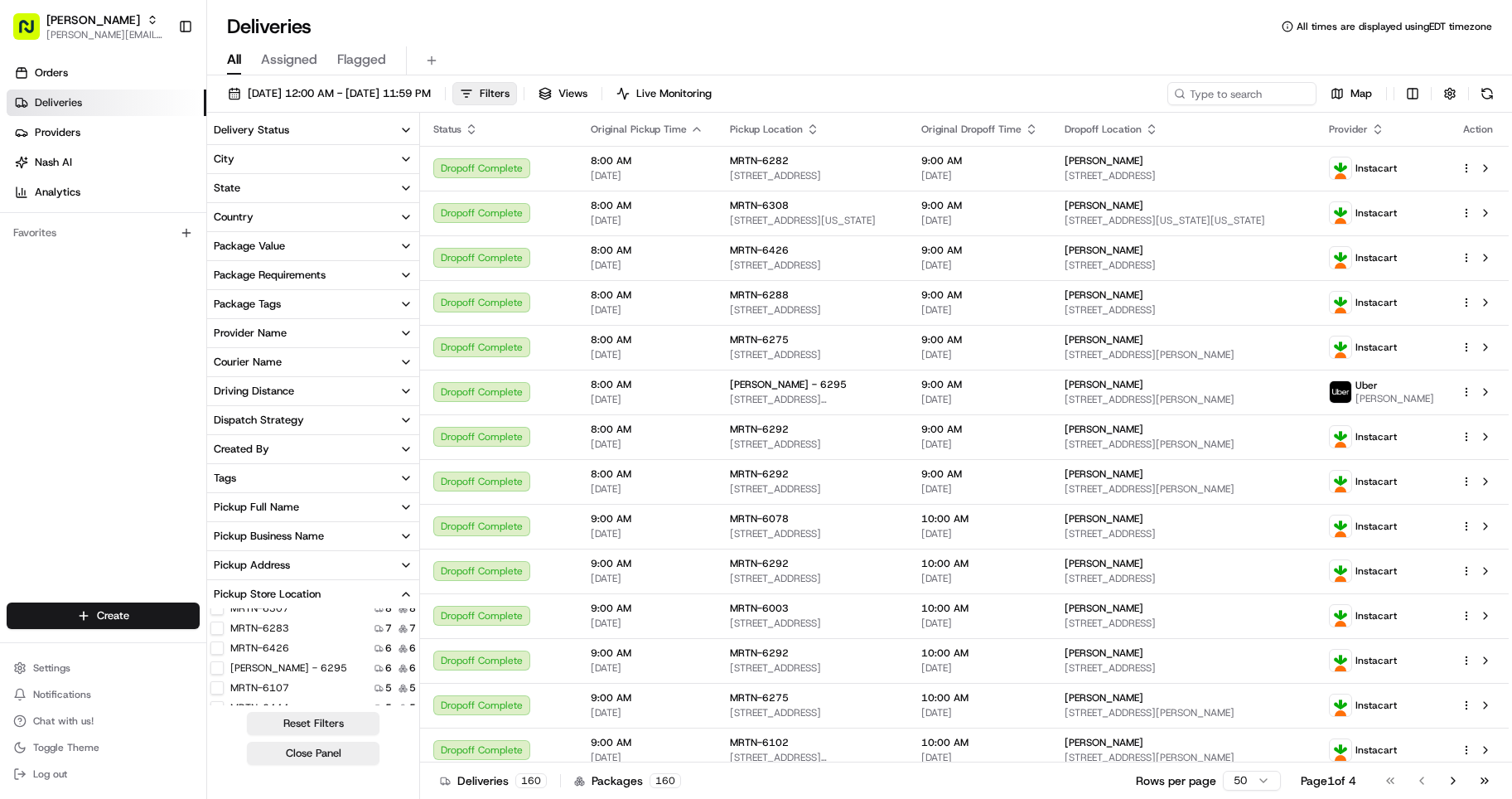
click at [218, 666] on button "[PERSON_NAME] - 6295" at bounding box center [217, 668] width 13 height 13
